Goal: Task Accomplishment & Management: Use online tool/utility

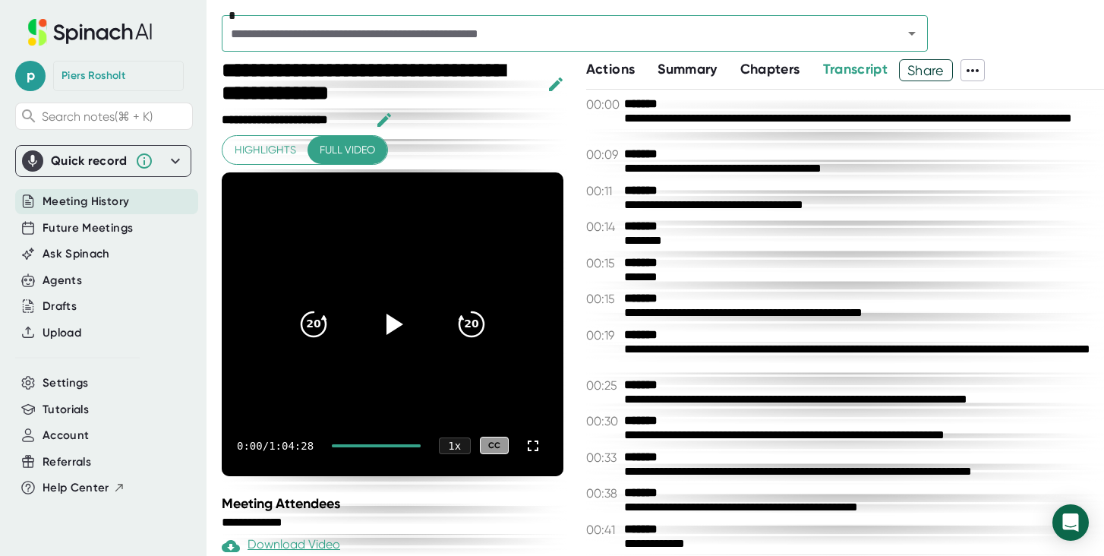
scroll to position [26732, 0]
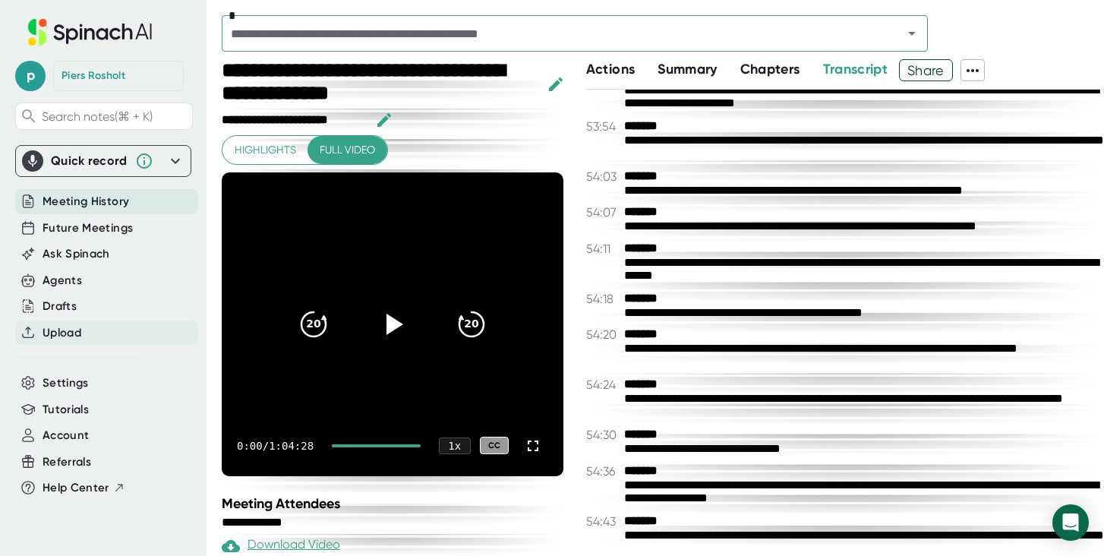
click at [84, 335] on div "Upload" at bounding box center [106, 332] width 183 height 25
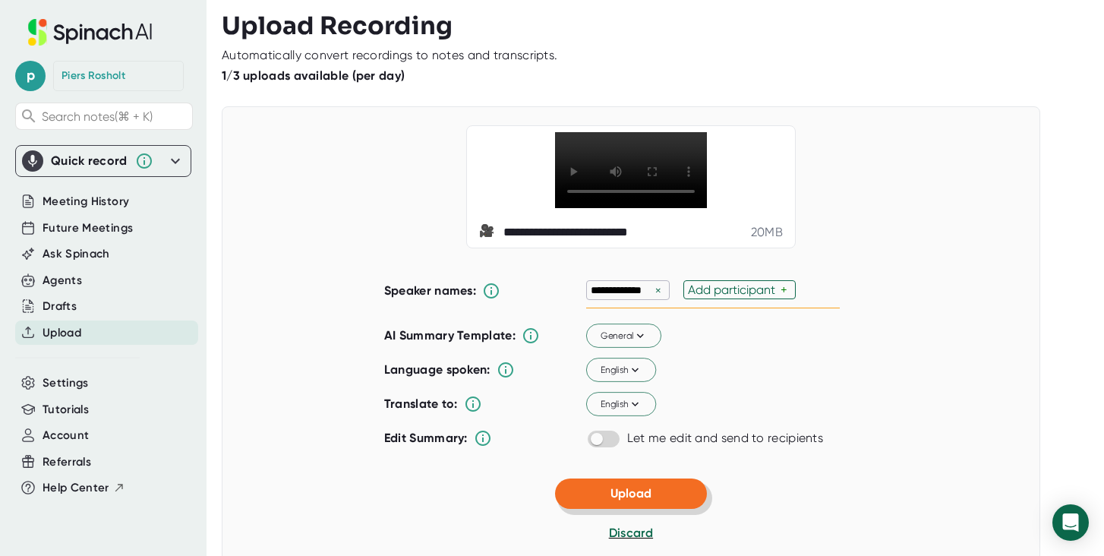
click at [626, 500] on span "Upload" at bounding box center [631, 493] width 41 height 14
